Goal: Information Seeking & Learning: Find specific fact

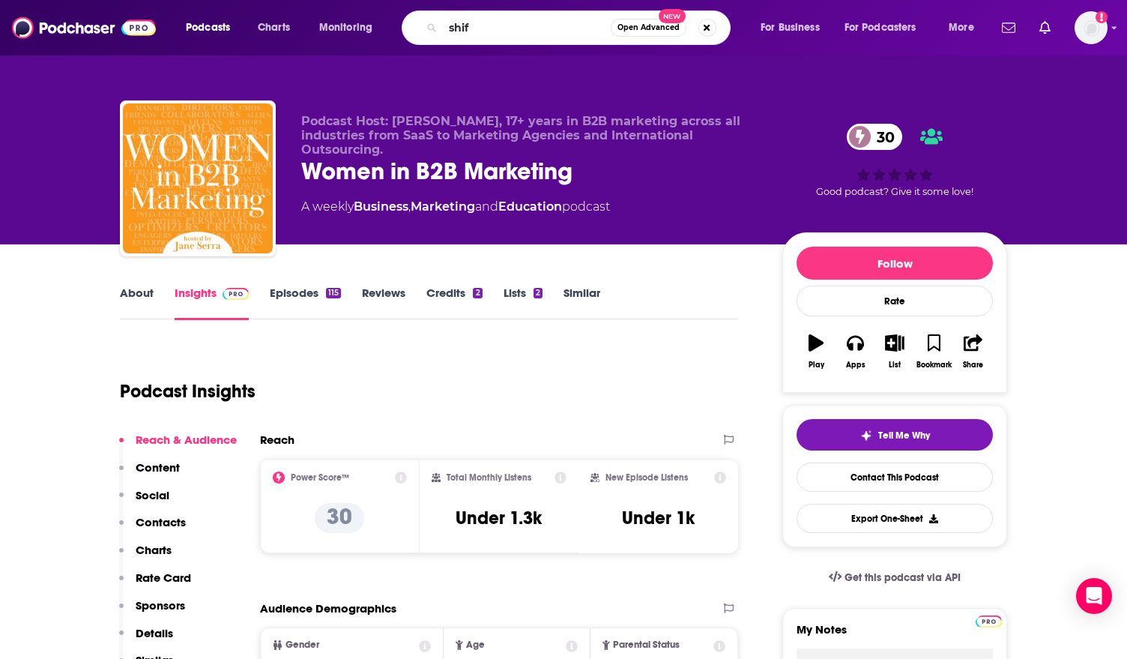
type input "shift"
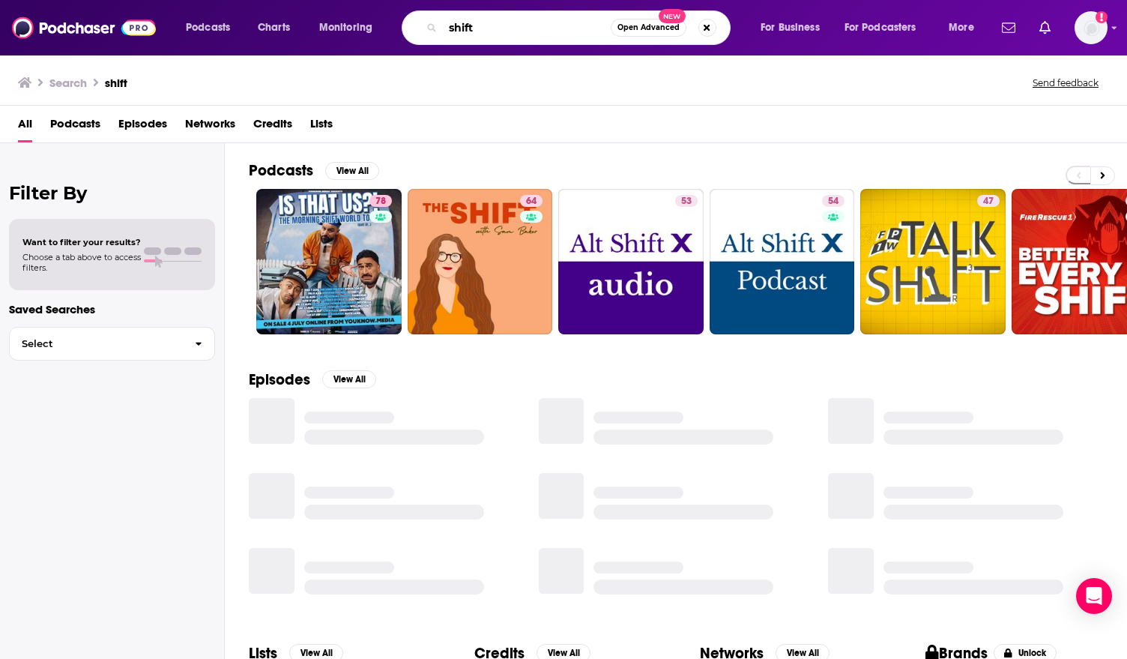
click at [508, 22] on input "shift" at bounding box center [527, 28] width 168 height 24
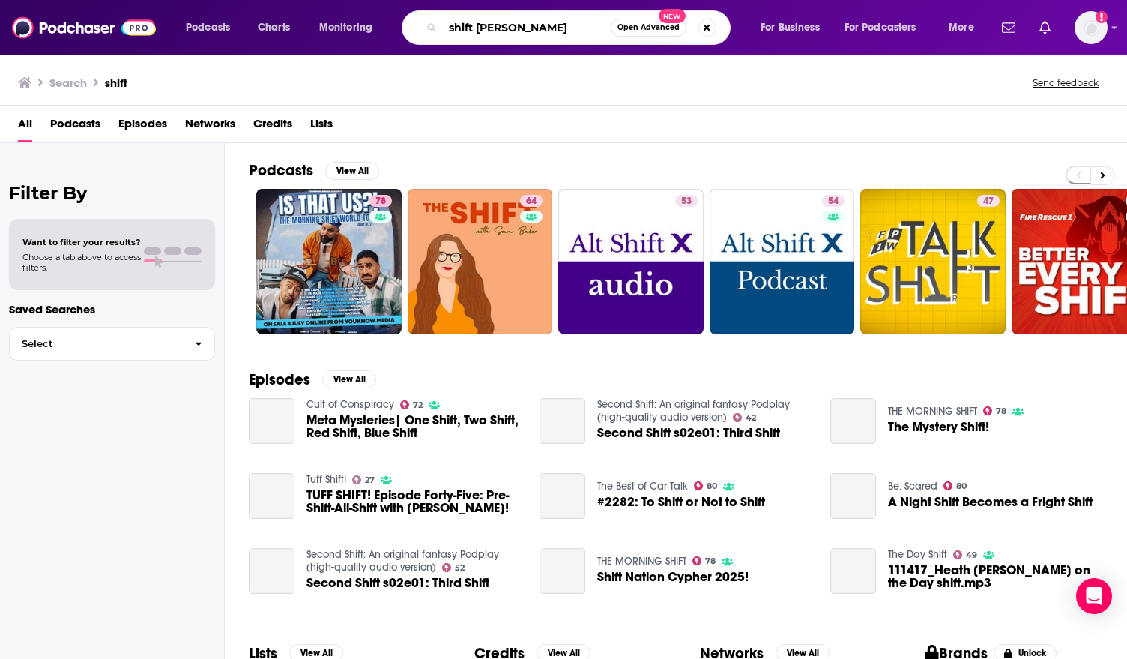
type input "shift [PERSON_NAME]"
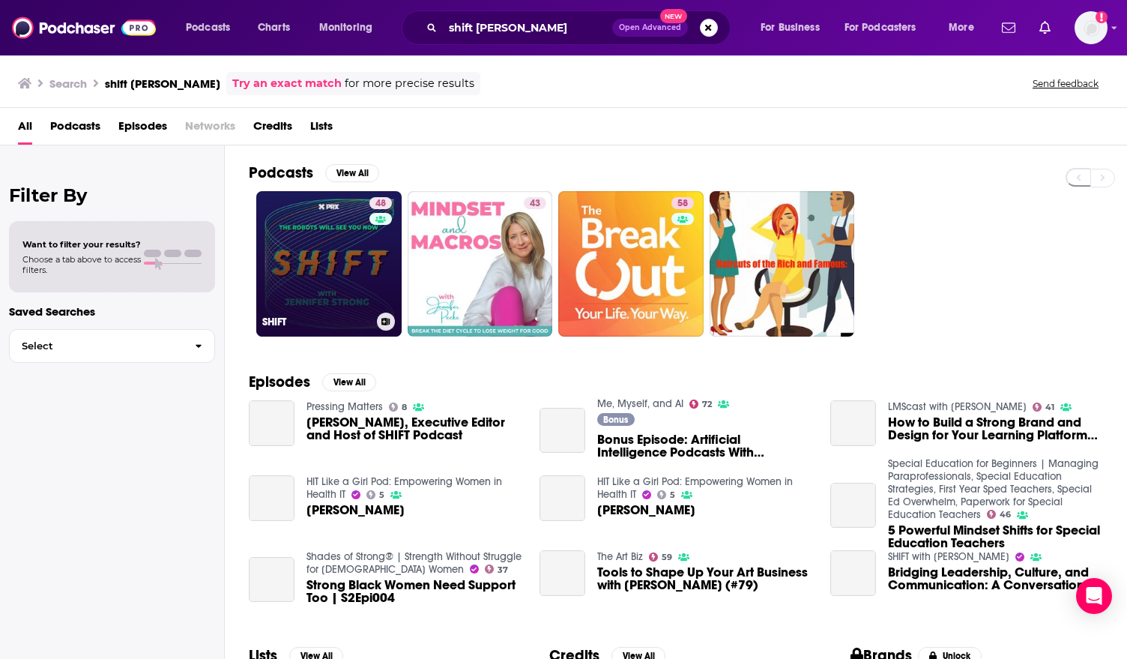
click at [328, 249] on link "48 SHIFT" at bounding box center [328, 263] width 145 height 145
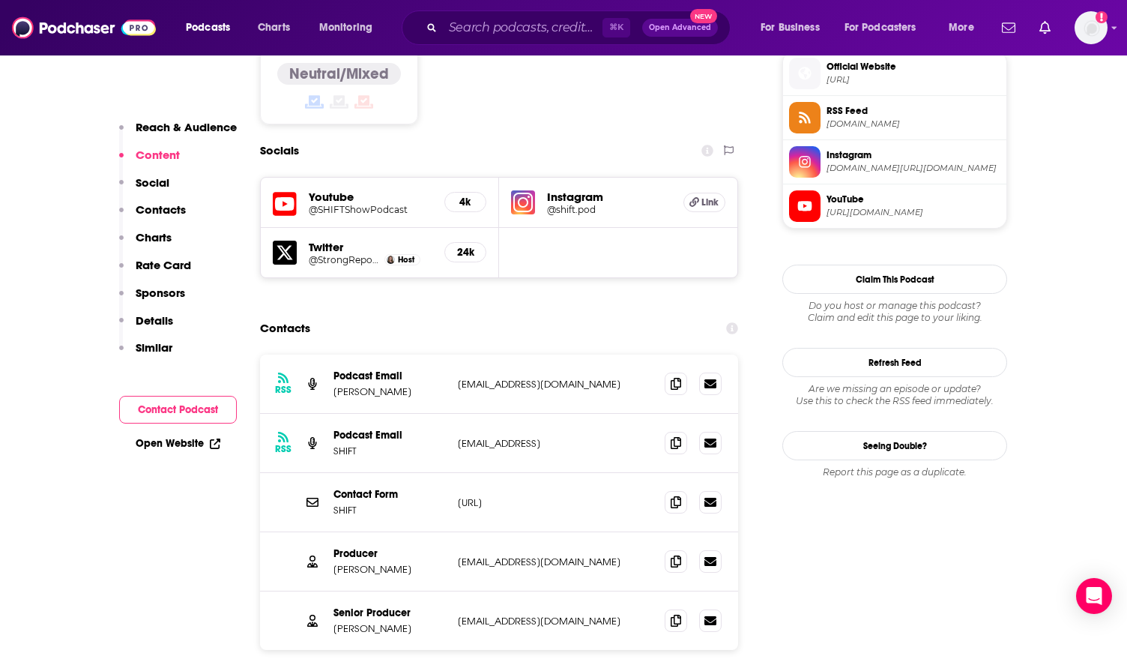
scroll to position [14, 0]
